Goal: Task Accomplishment & Management: Manage account settings

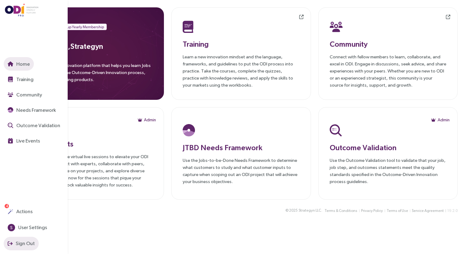
click at [20, 242] on span "Sign Out" at bounding box center [24, 244] width 20 height 8
